Goal: Communication & Community: Answer question/provide support

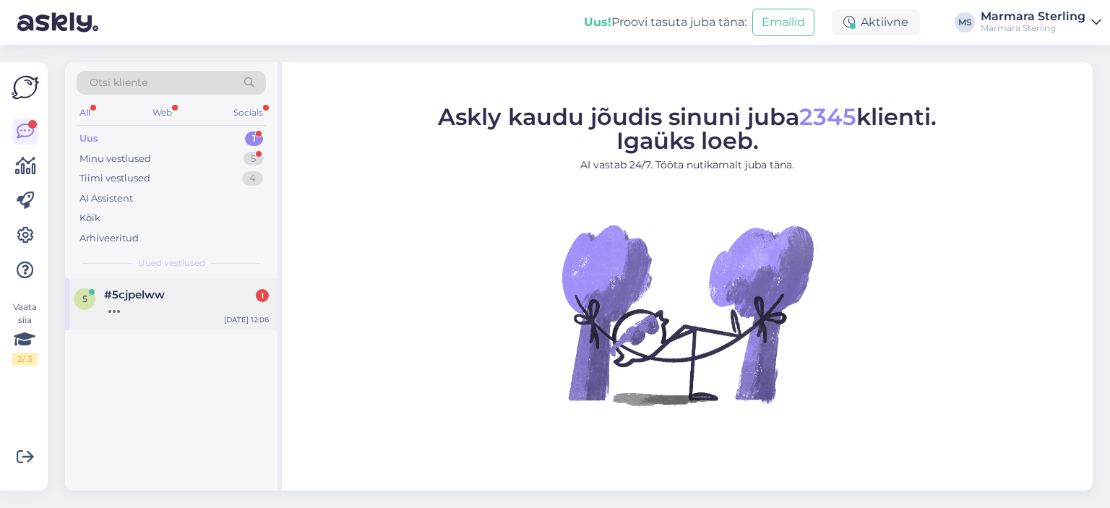
click at [141, 311] on div at bounding box center [186, 307] width 165 height 13
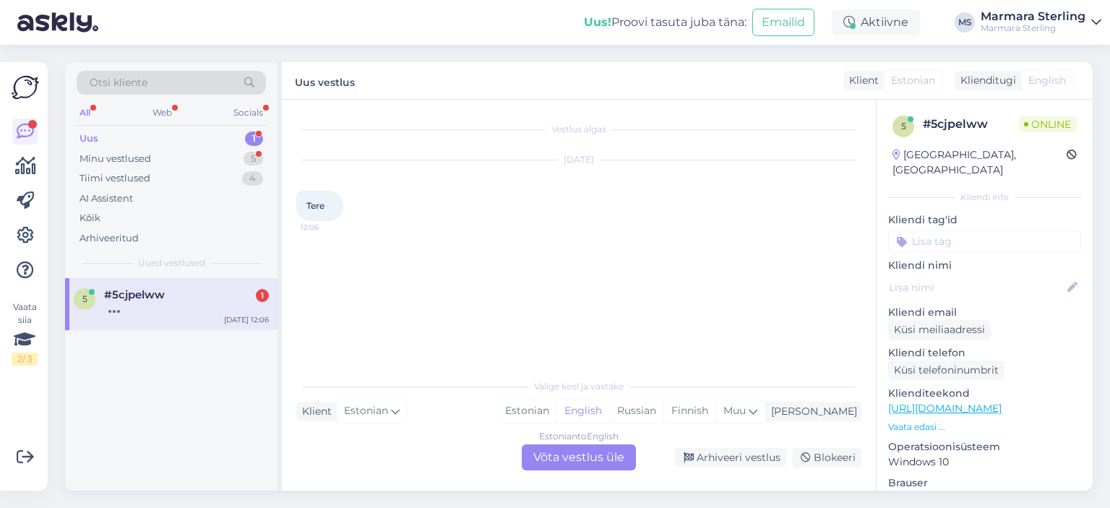
click at [570, 461] on div "Estonian to English Võta vestlus üle" at bounding box center [579, 457] width 114 height 26
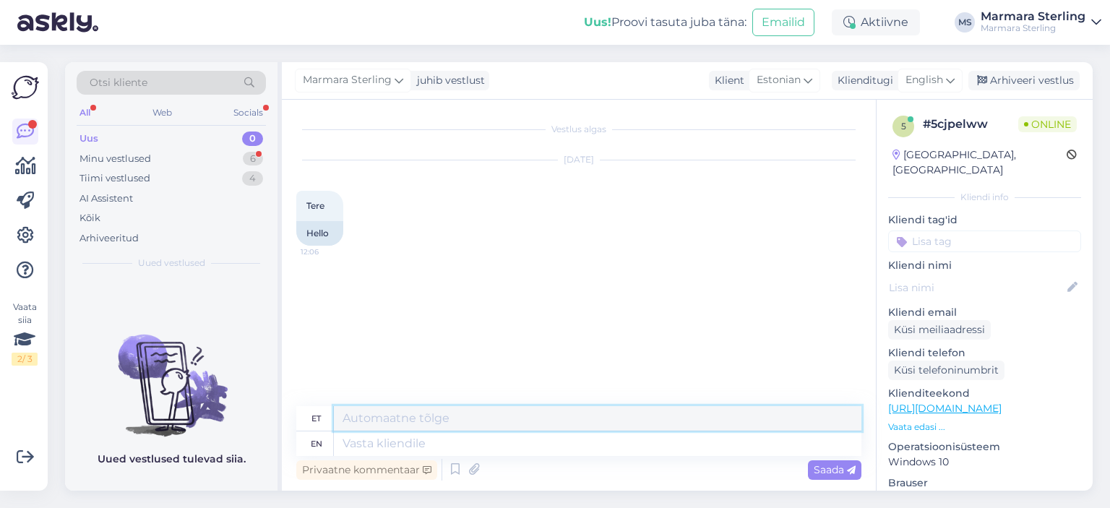
click at [419, 415] on textarea at bounding box center [597, 418] width 527 height 25
type textarea "Tere! Kuidas saame aidata?"
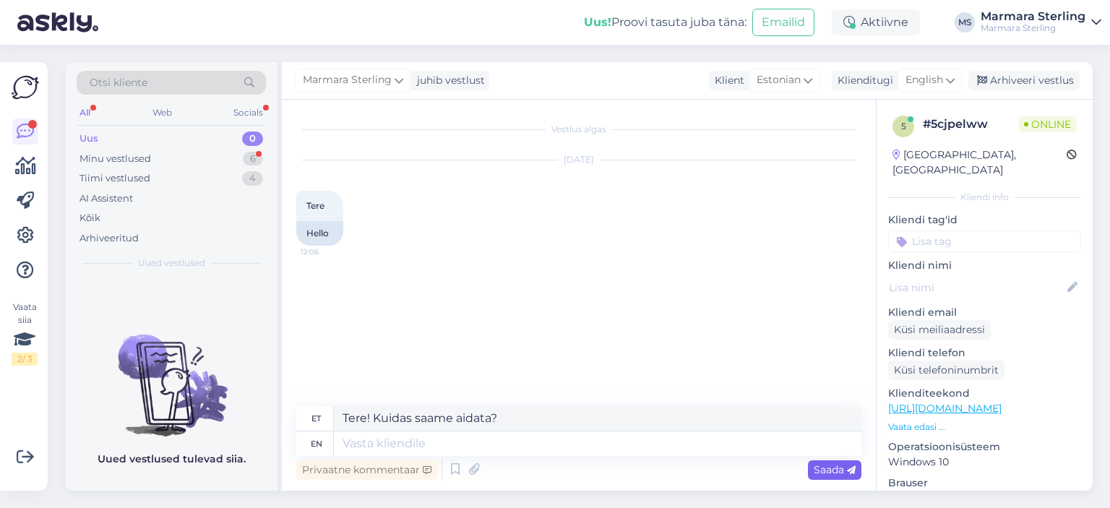
click at [827, 468] on span "Saada" at bounding box center [835, 469] width 42 height 13
click at [841, 476] on div "Saada" at bounding box center [834, 470] width 53 height 20
click at [818, 467] on span "Saada" at bounding box center [835, 469] width 42 height 13
drag, startPoint x: 522, startPoint y: 420, endPoint x: 230, endPoint y: 394, distance: 292.4
click at [230, 394] on div "Otsi kliente All Web Socials Uus 0 Minu vestlused 6 Tiimi vestlused 4 AI Assist…" at bounding box center [578, 276] width 1027 height 428
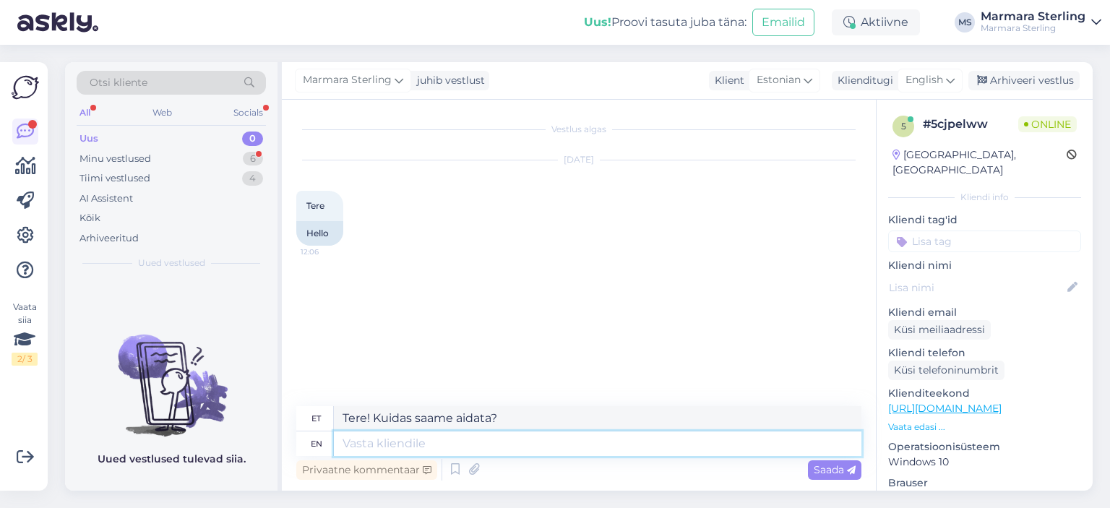
click at [361, 446] on textarea at bounding box center [597, 443] width 527 height 25
paste textarea "Tere! Kuidas saame aidata?"
type textarea "Tere! Kuidas saame aidata?"
type textarea "Tere! Kuidas samas aidata?"
type textarea "Tere! Kuidas saame aidata?"
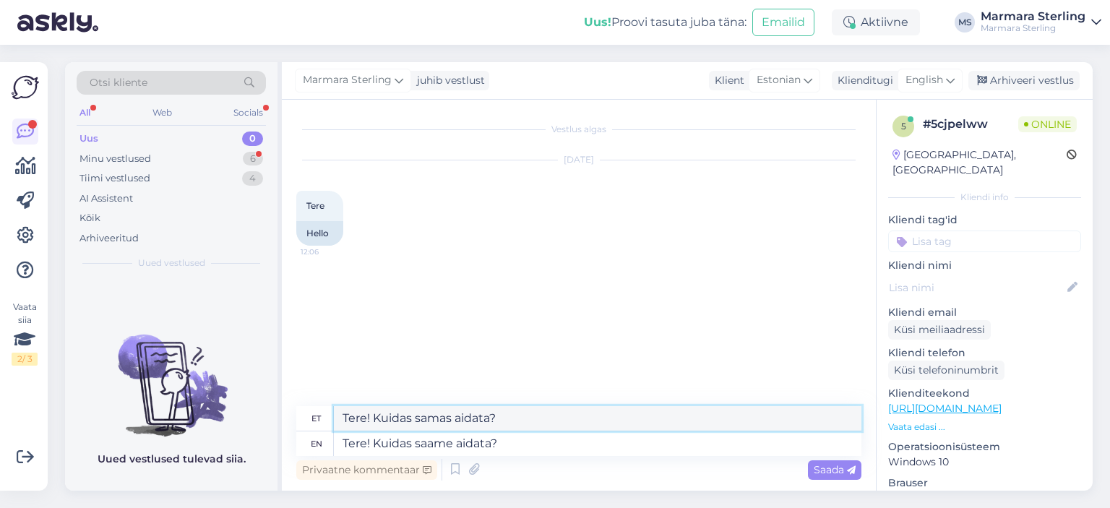
drag, startPoint x: 517, startPoint y: 418, endPoint x: 319, endPoint y: 414, distance: 198.7
click at [319, 414] on div "et Tere! Kuidas samas aidata?" at bounding box center [578, 418] width 565 height 25
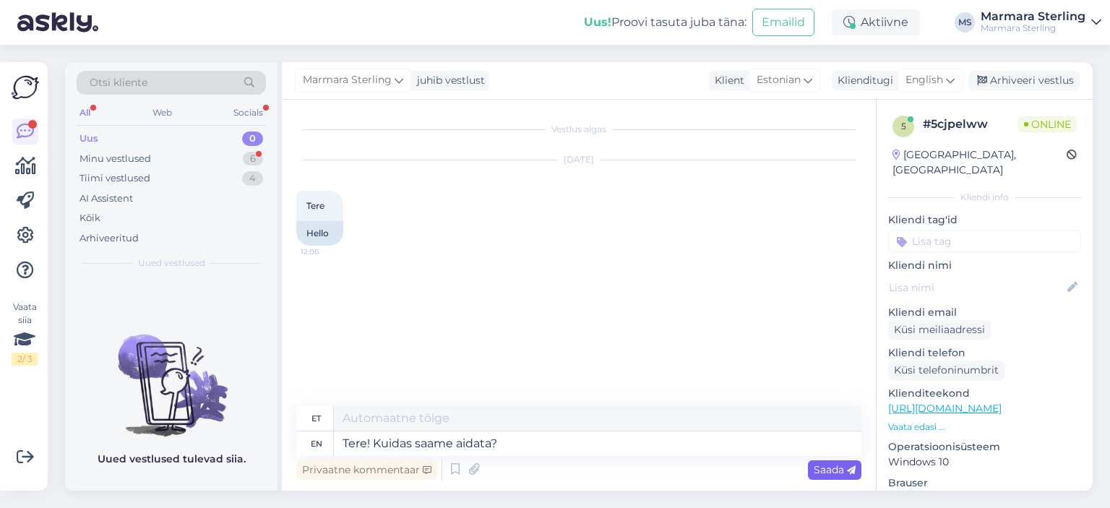
click at [834, 466] on span "Saada" at bounding box center [835, 469] width 42 height 13
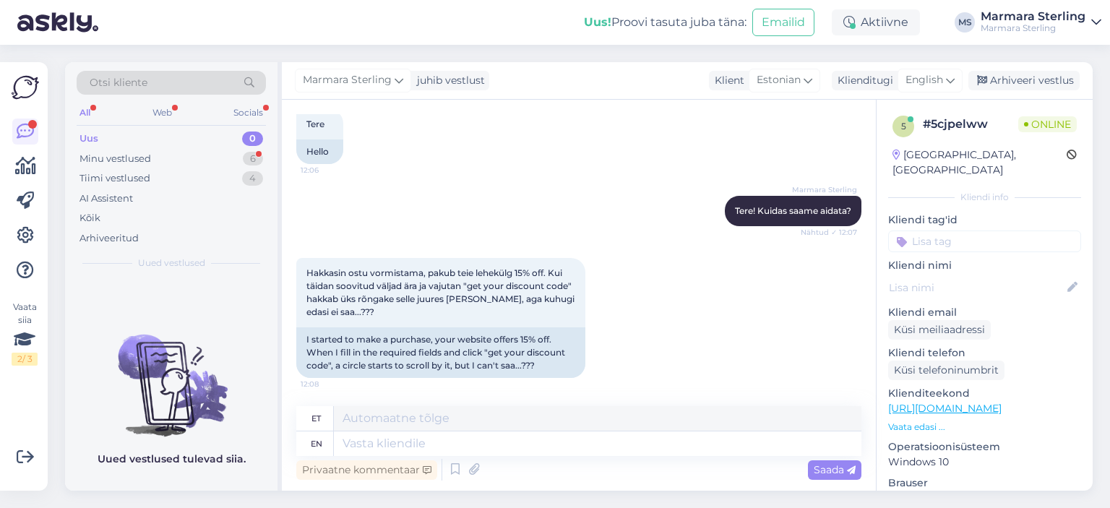
scroll to position [173, 0]
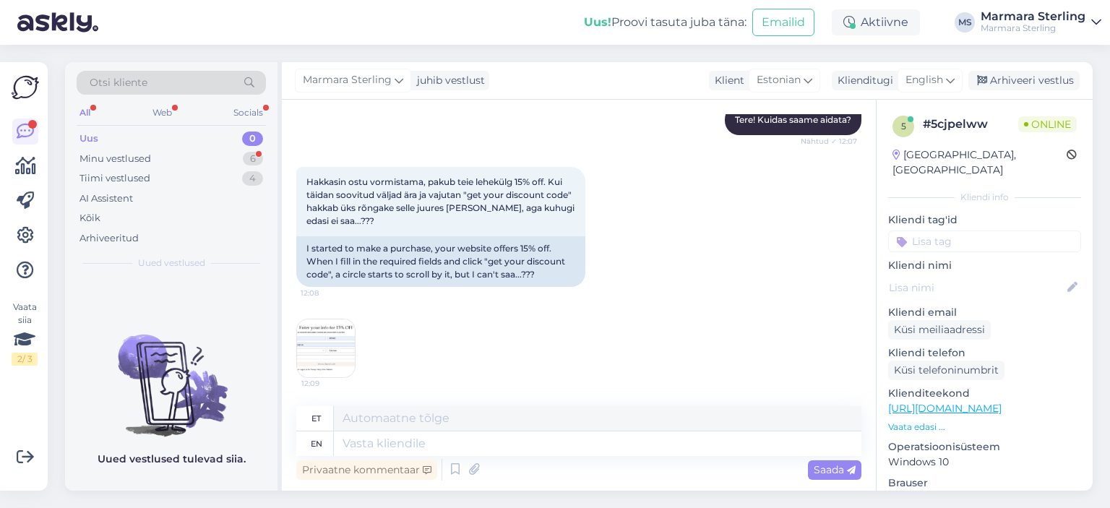
click at [315, 340] on img at bounding box center [326, 348] width 58 height 58
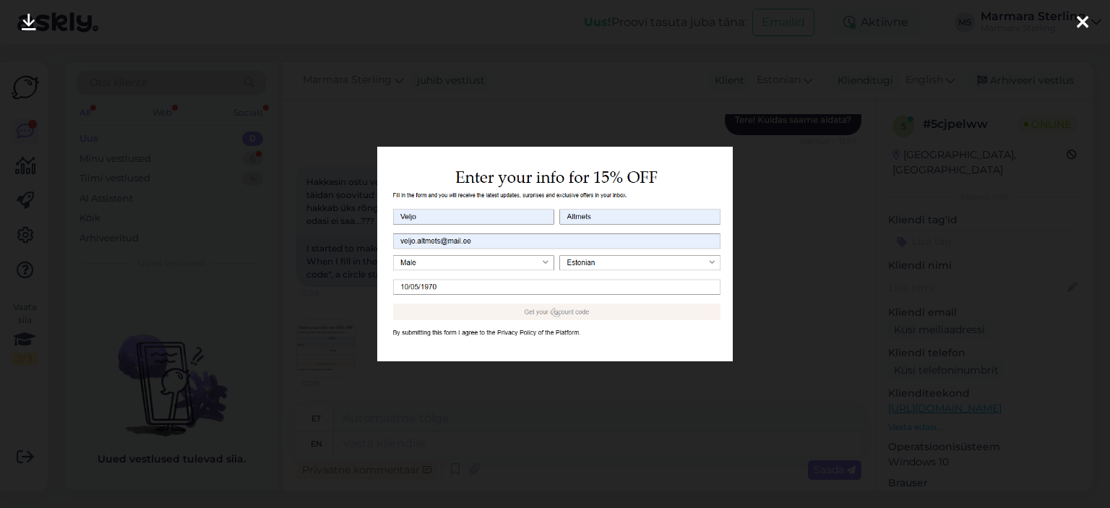
click at [796, 249] on div at bounding box center [555, 254] width 1110 height 508
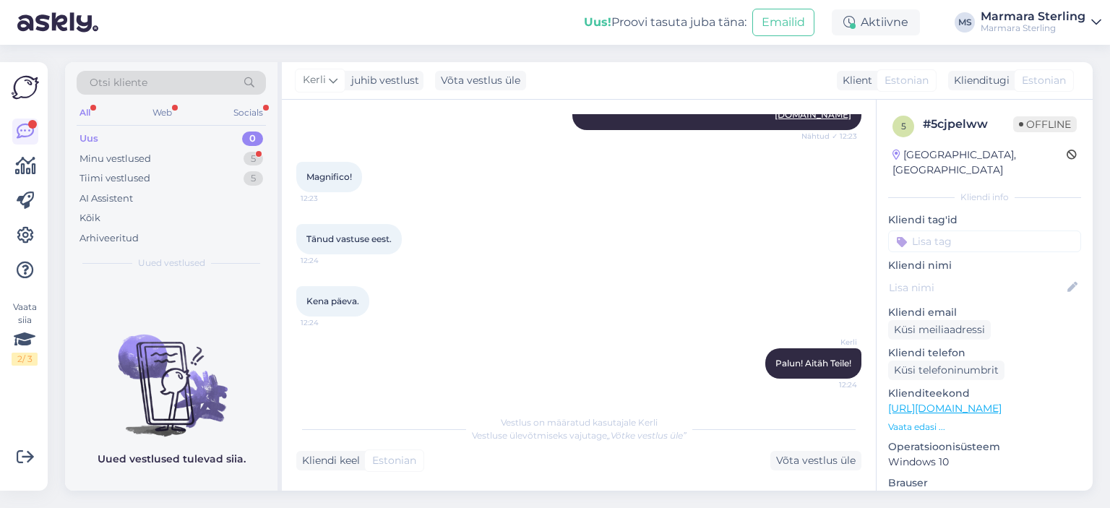
scroll to position [1761, 0]
click at [81, 134] on div "Uus" at bounding box center [88, 138] width 19 height 14
